Goal: Transaction & Acquisition: Purchase product/service

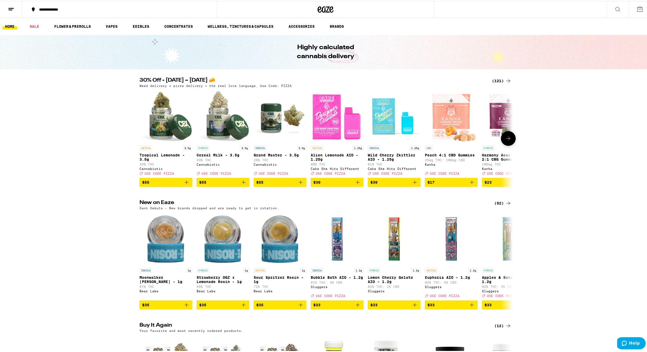
click at [243, 184] on icon "Add to bag" at bounding box center [243, 181] width 6 height 6
click at [243, 184] on icon "Increment" at bounding box center [244, 181] width 5 height 6
click at [297, 184] on icon "Add to bag" at bounding box center [300, 181] width 6 height 6
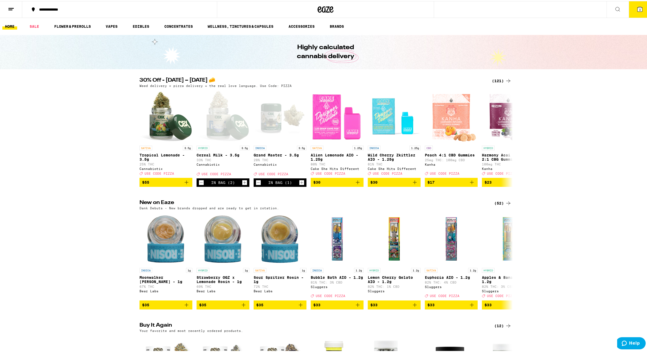
click at [637, 10] on icon at bounding box center [639, 8] width 5 height 5
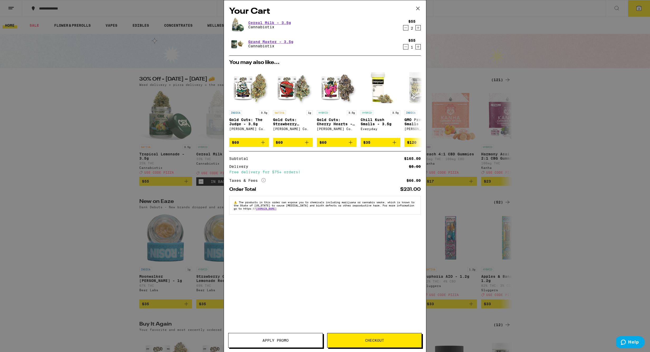
click at [286, 340] on span "Apply Promo" at bounding box center [276, 340] width 26 height 4
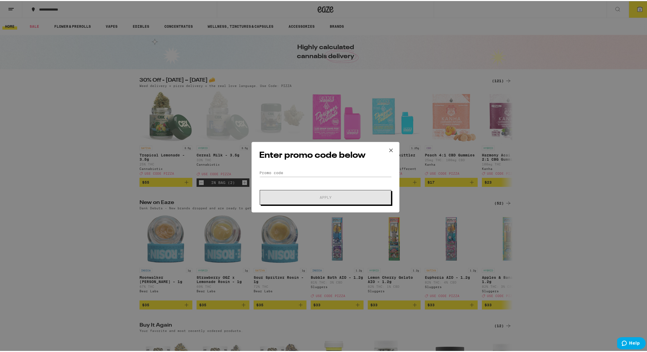
drag, startPoint x: 276, startPoint y: 179, endPoint x: 281, endPoint y: 186, distance: 8.7
click at [276, 180] on form "Promo Code Apply" at bounding box center [325, 186] width 133 height 36
click at [294, 171] on input "Promo Code" at bounding box center [325, 172] width 133 height 8
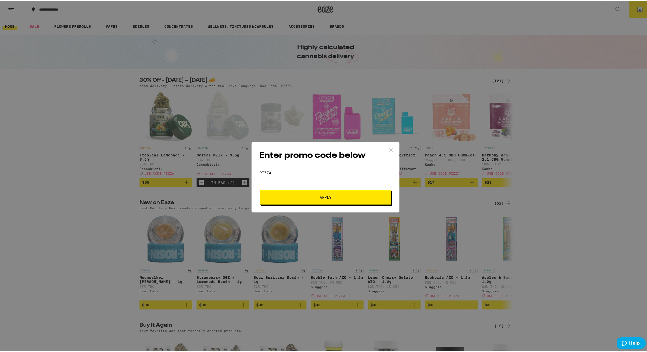
type input "pizza"
click at [309, 200] on button "Apply" at bounding box center [325, 196] width 131 height 15
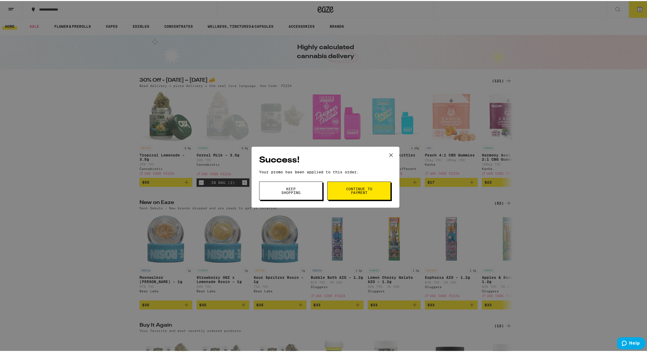
click at [360, 190] on span "Continue to payment" at bounding box center [358, 189] width 27 height 7
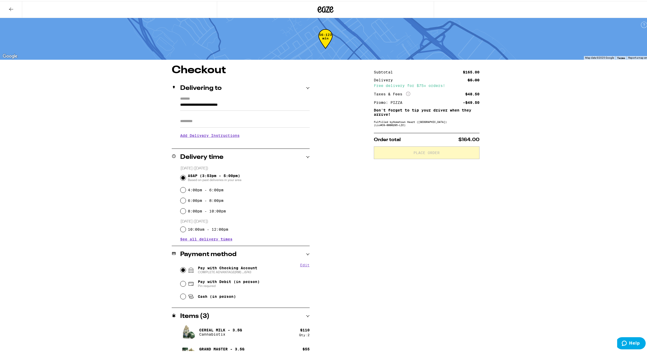
click at [182, 270] on input "Pay with Checking Account COMPLETE ADVANTAGE(RM) ...6743" at bounding box center [182, 268] width 5 height 5
radio input "true"
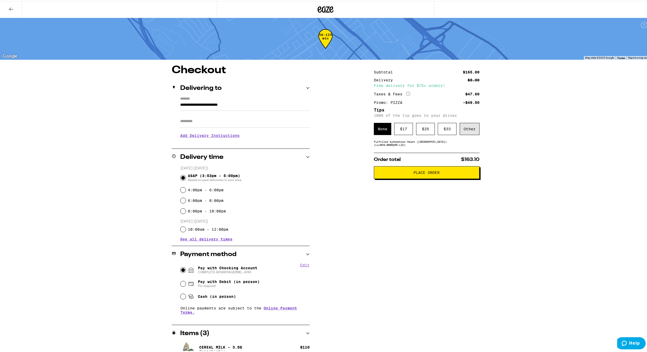
click at [467, 130] on div "Other" at bounding box center [469, 128] width 20 height 12
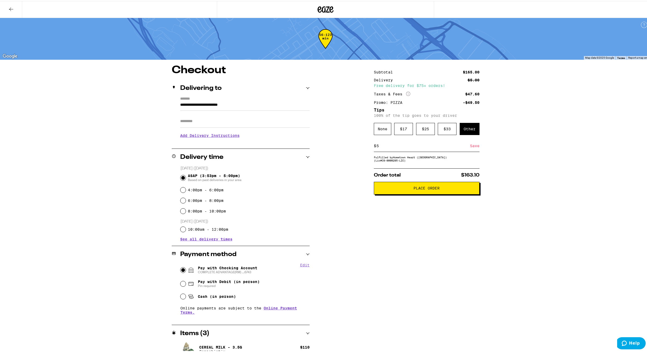
type input "5"
click at [421, 189] on span "Place Order" at bounding box center [426, 187] width 26 height 4
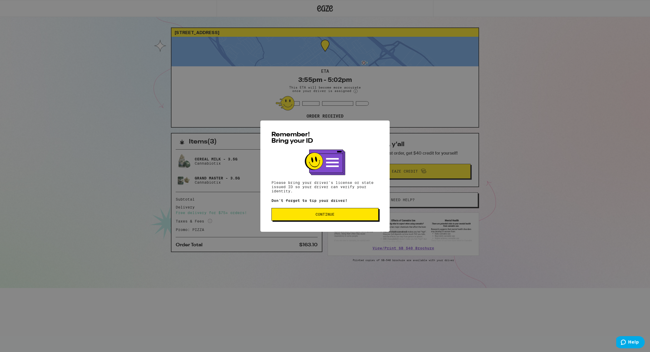
click at [331, 213] on span "Continue" at bounding box center [325, 214] width 19 height 4
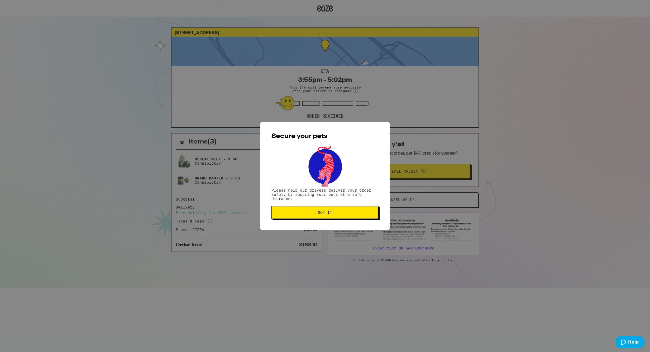
click at [327, 213] on span "Got it" at bounding box center [325, 212] width 14 height 4
